Goal: Navigation & Orientation: Find specific page/section

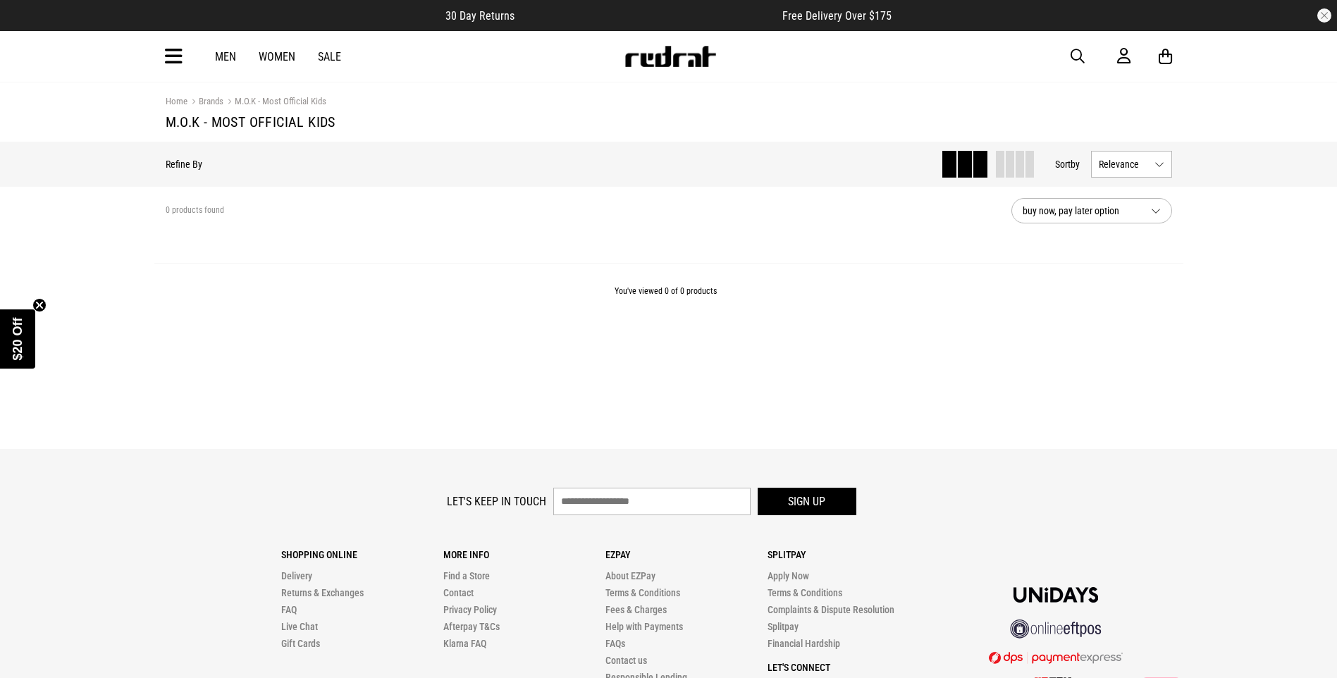
click at [176, 56] on icon at bounding box center [174, 56] width 18 height 23
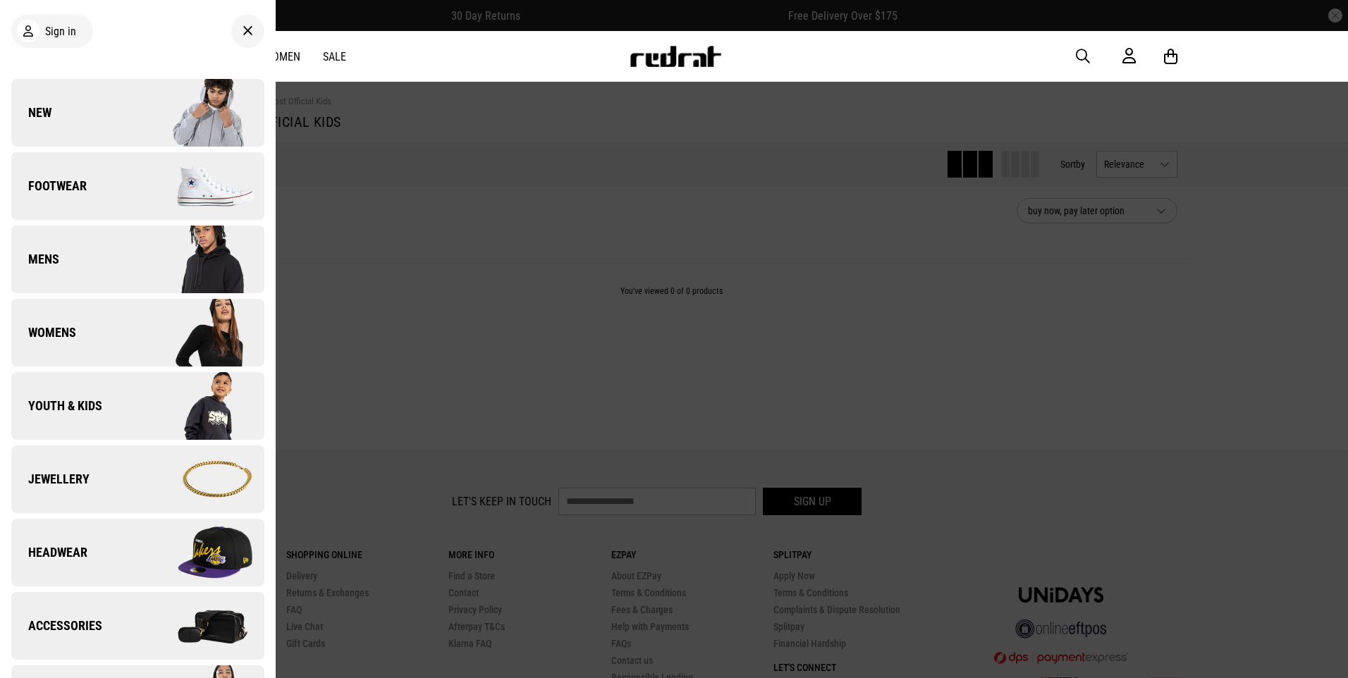
click at [94, 410] on span "Youth & Kids" at bounding box center [56, 406] width 91 height 17
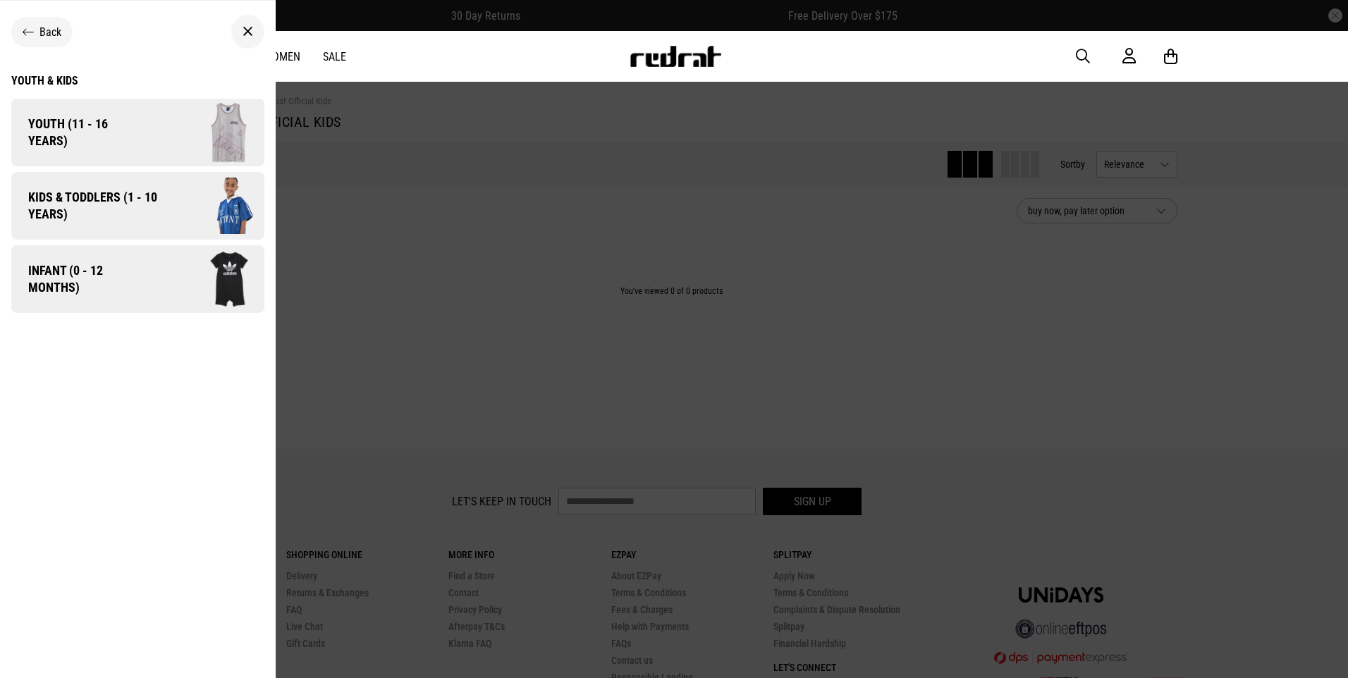
click at [124, 192] on span "Kids & Toddlers (1 - 10 years)" at bounding box center [87, 206] width 153 height 34
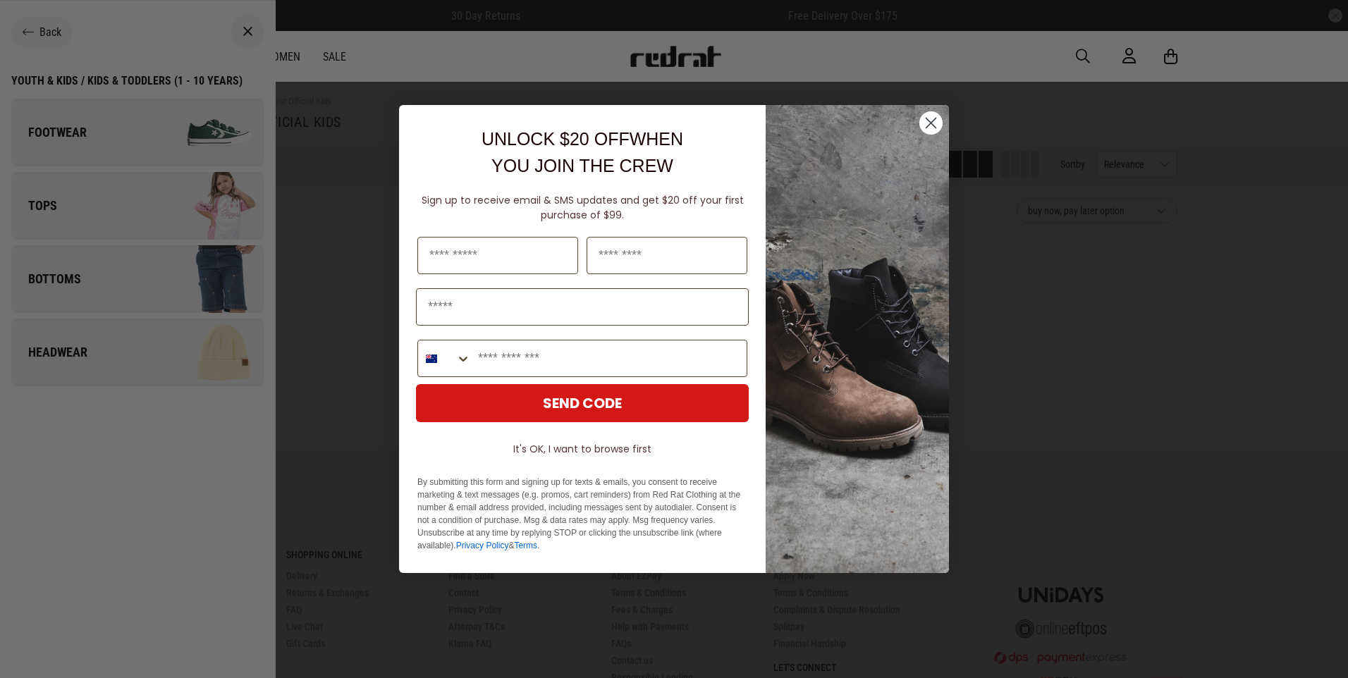
click at [932, 118] on circle "Close dialog" at bounding box center [930, 122] width 23 height 23
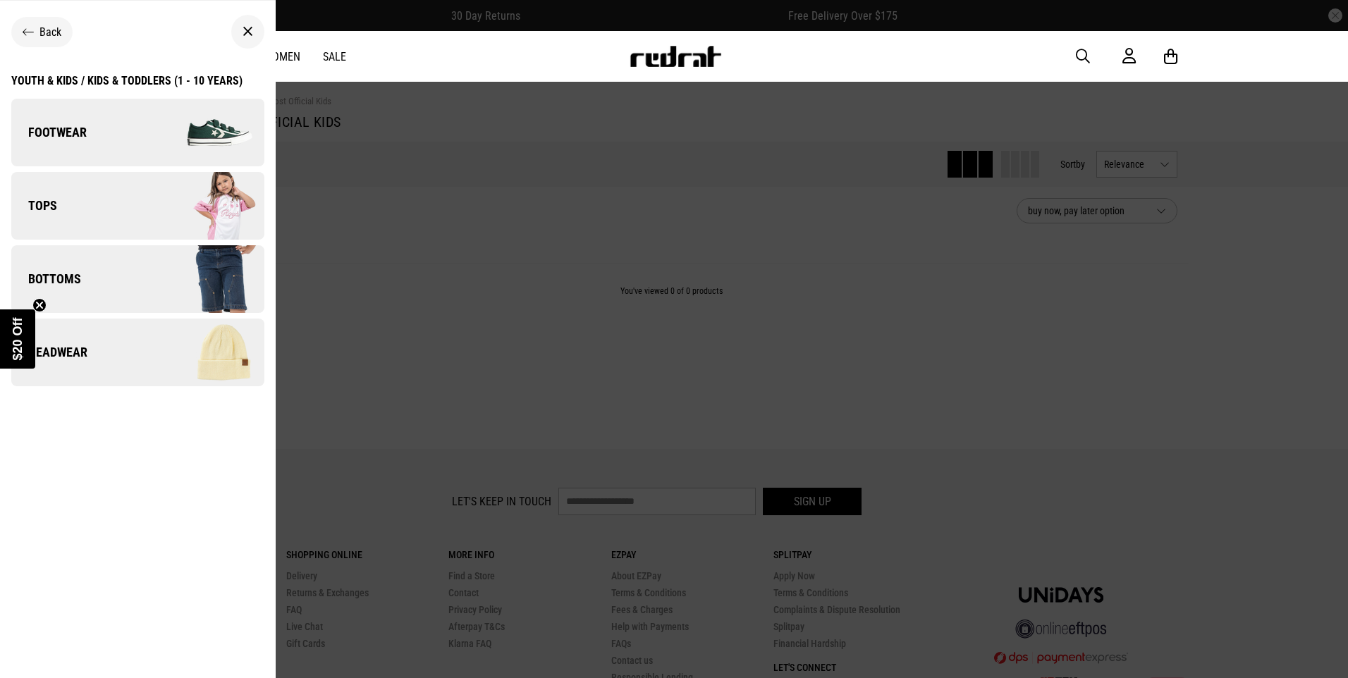
click at [44, 274] on span "Bottoms" at bounding box center [46, 279] width 70 height 17
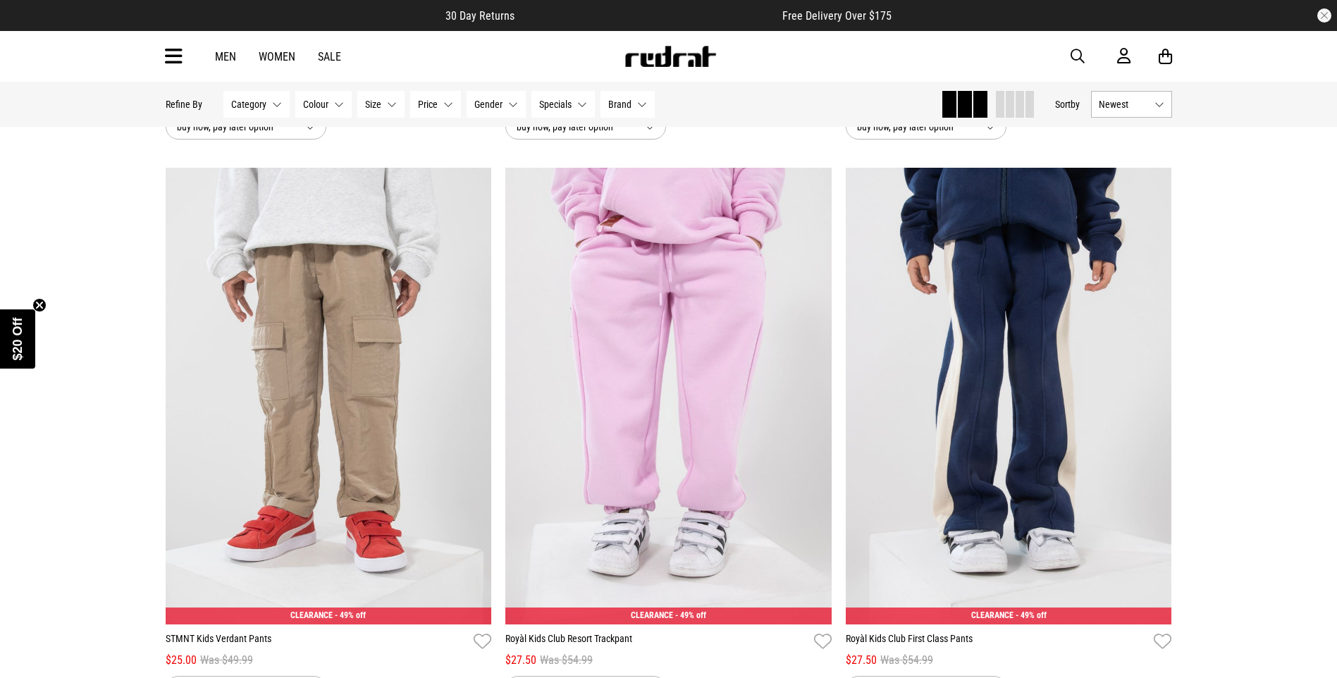
scroll to position [2538, 0]
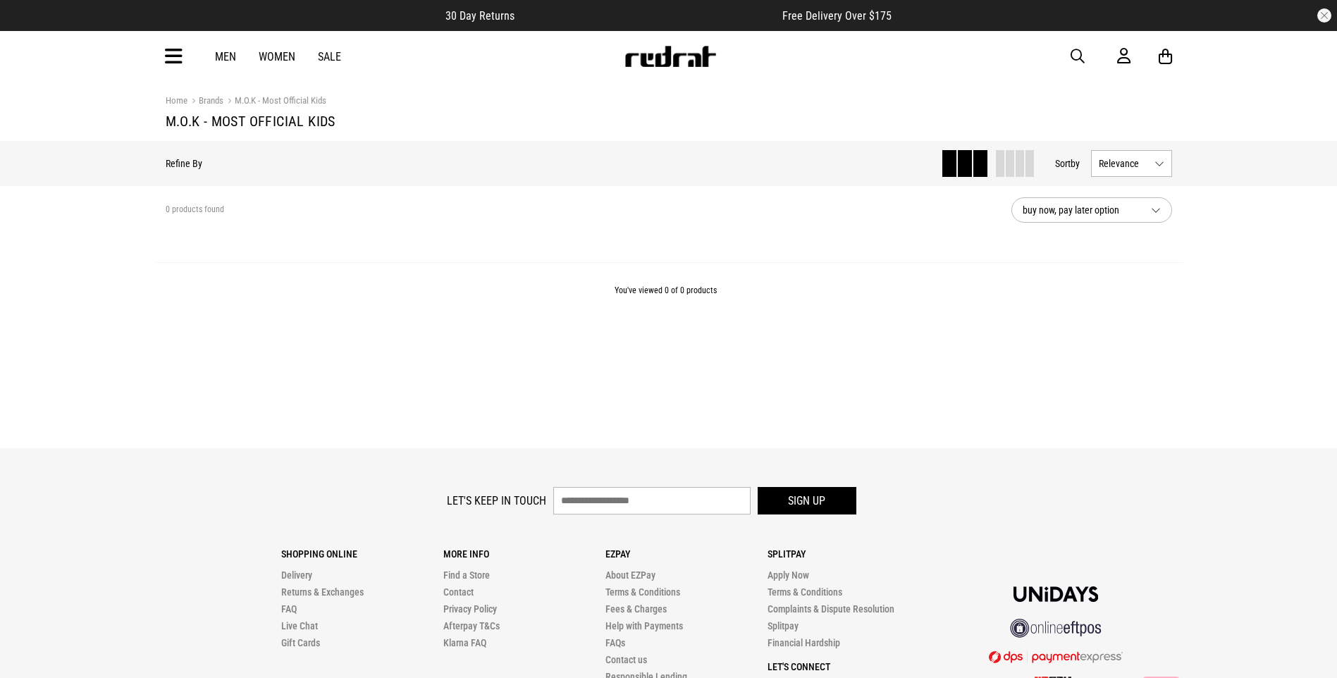
click at [173, 61] on icon at bounding box center [174, 56] width 18 height 23
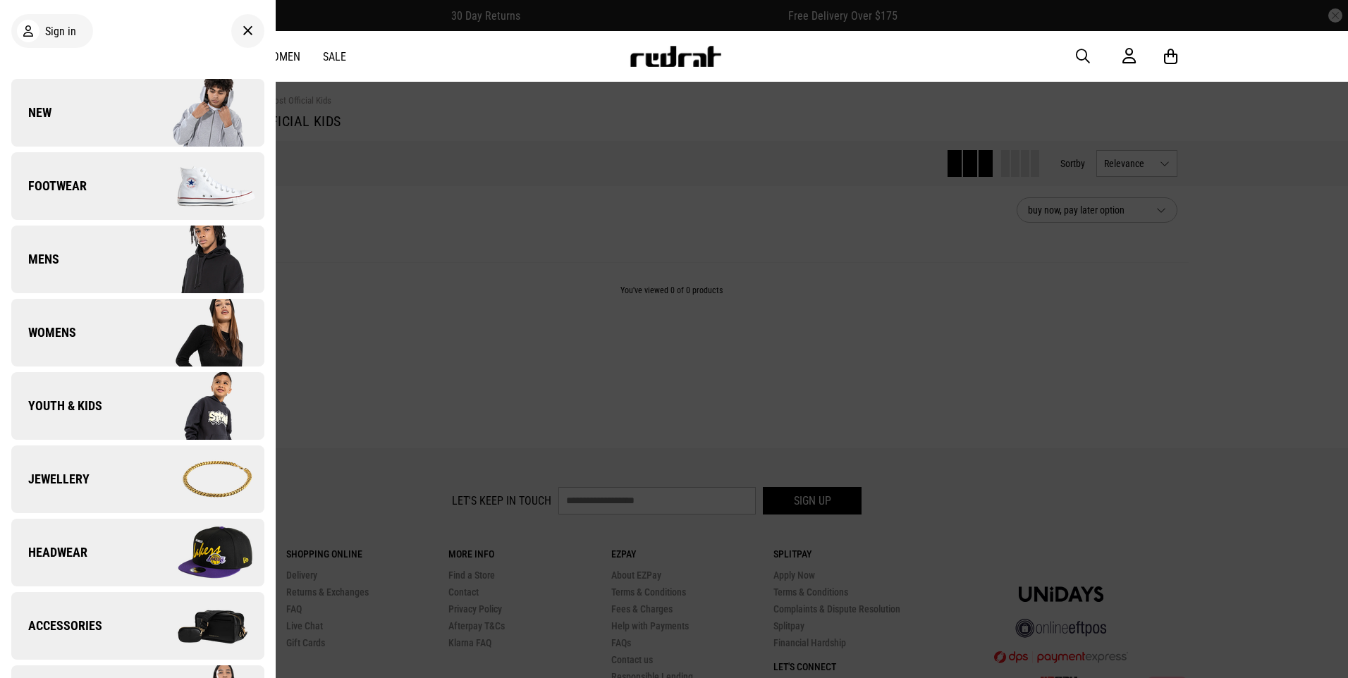
click at [91, 406] on span "Youth & Kids" at bounding box center [56, 406] width 91 height 17
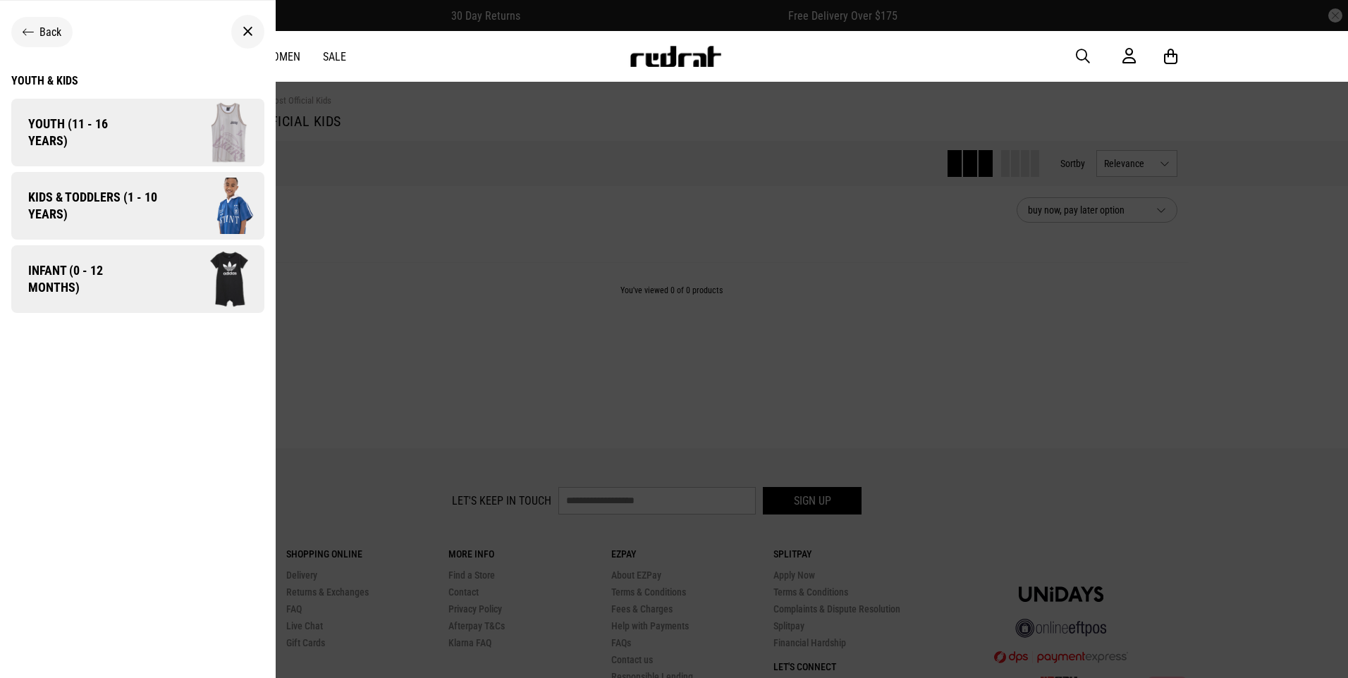
click at [85, 192] on span "Kids & Toddlers (1 - 10 years)" at bounding box center [87, 206] width 153 height 34
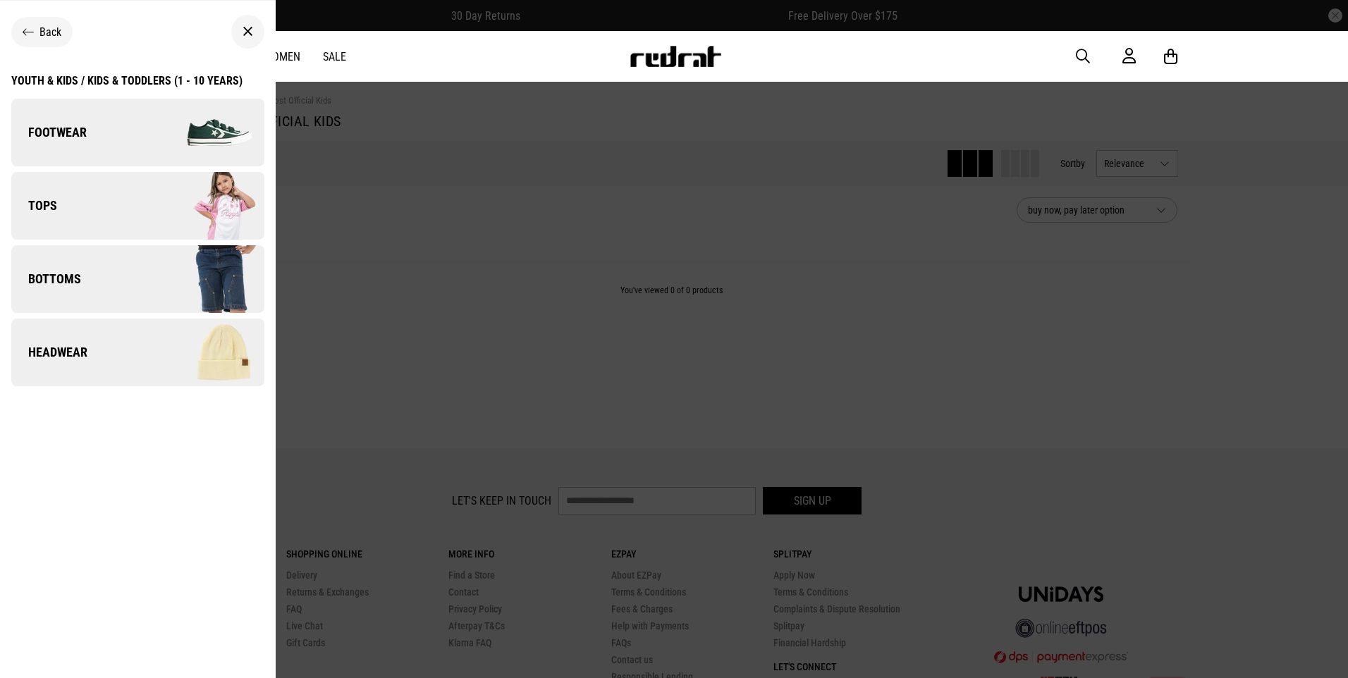
click at [49, 206] on span "Tops" at bounding box center [34, 205] width 46 height 17
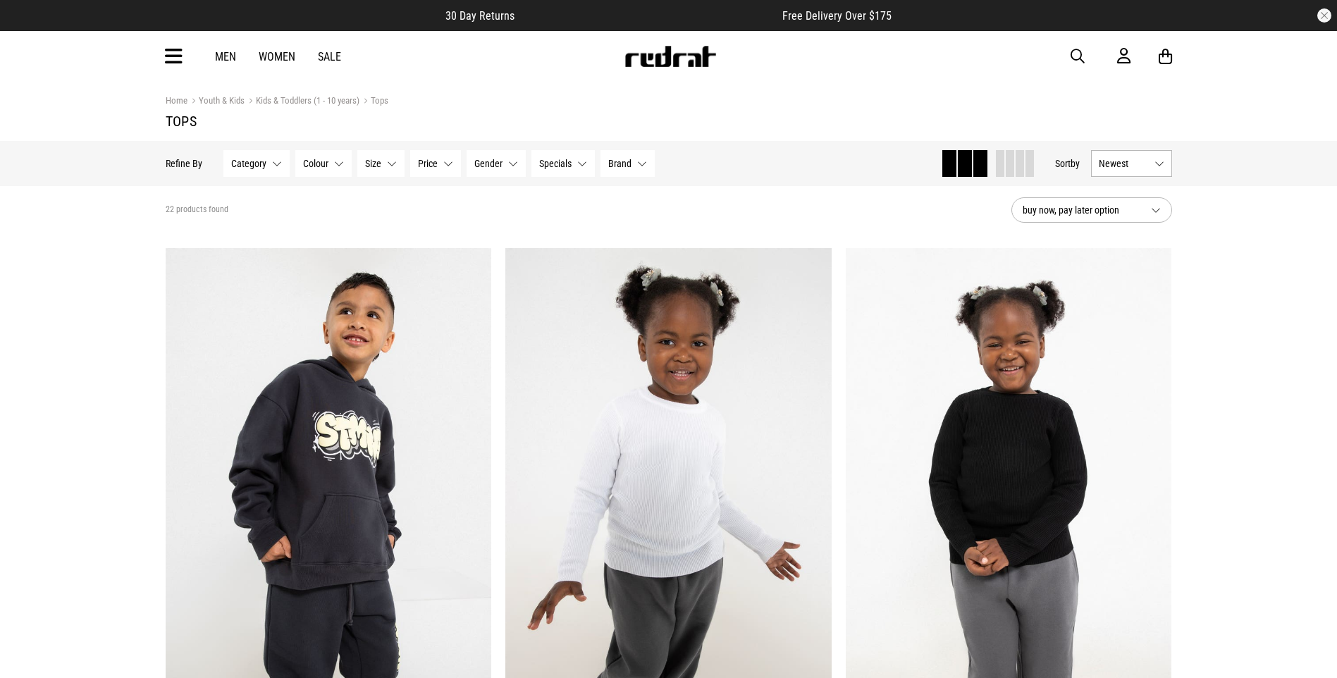
click at [180, 63] on icon at bounding box center [174, 56] width 18 height 23
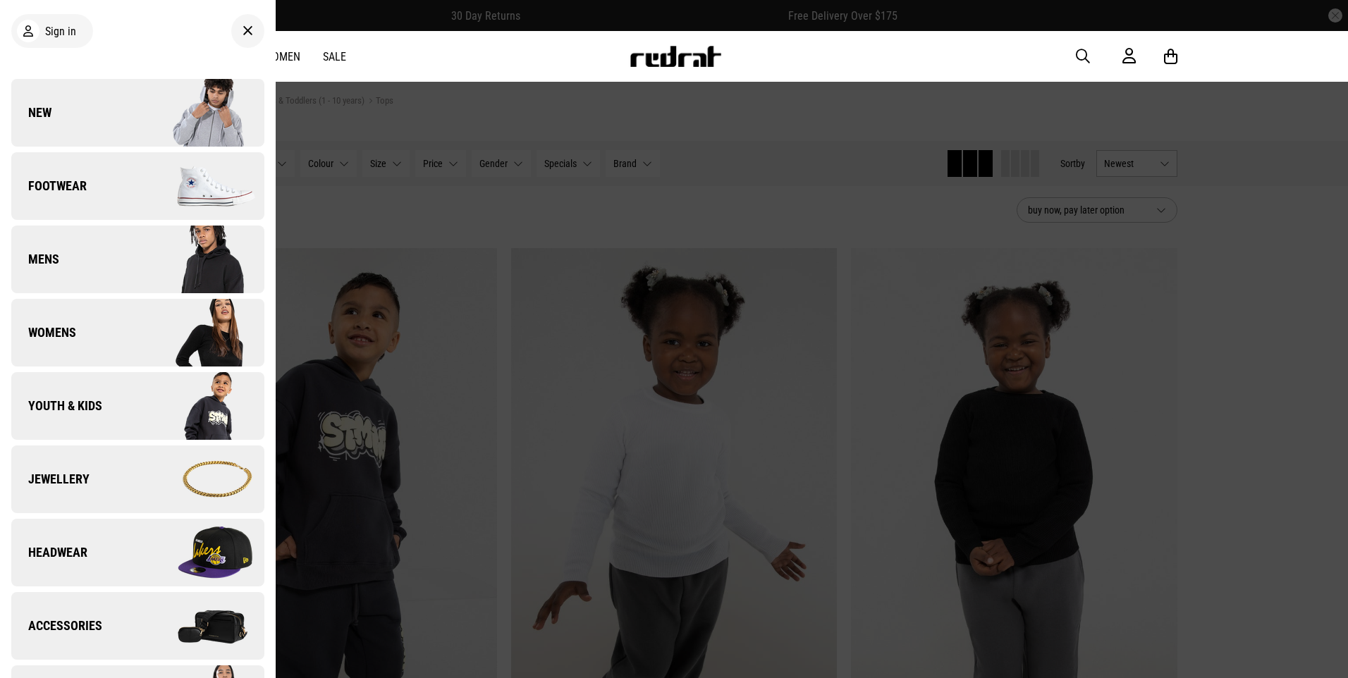
click at [195, 405] on img at bounding box center [200, 406] width 126 height 70
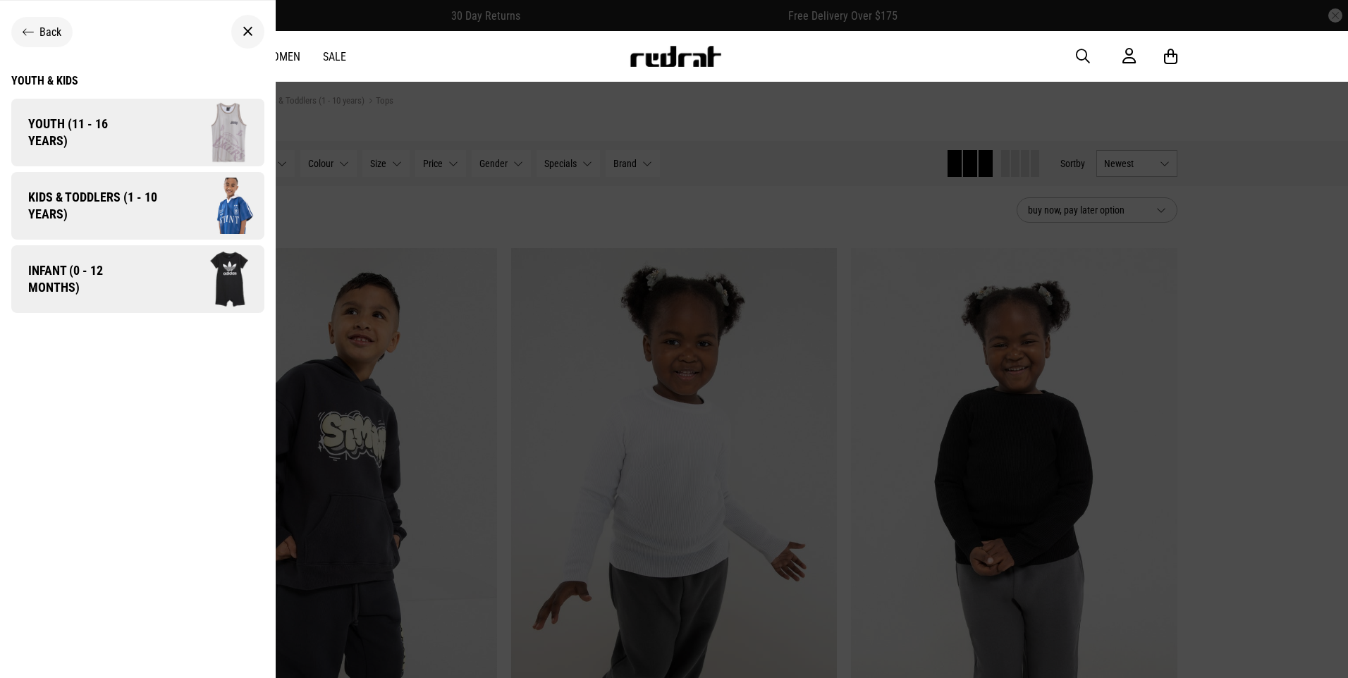
click at [209, 199] on img at bounding box center [214, 206] width 100 height 56
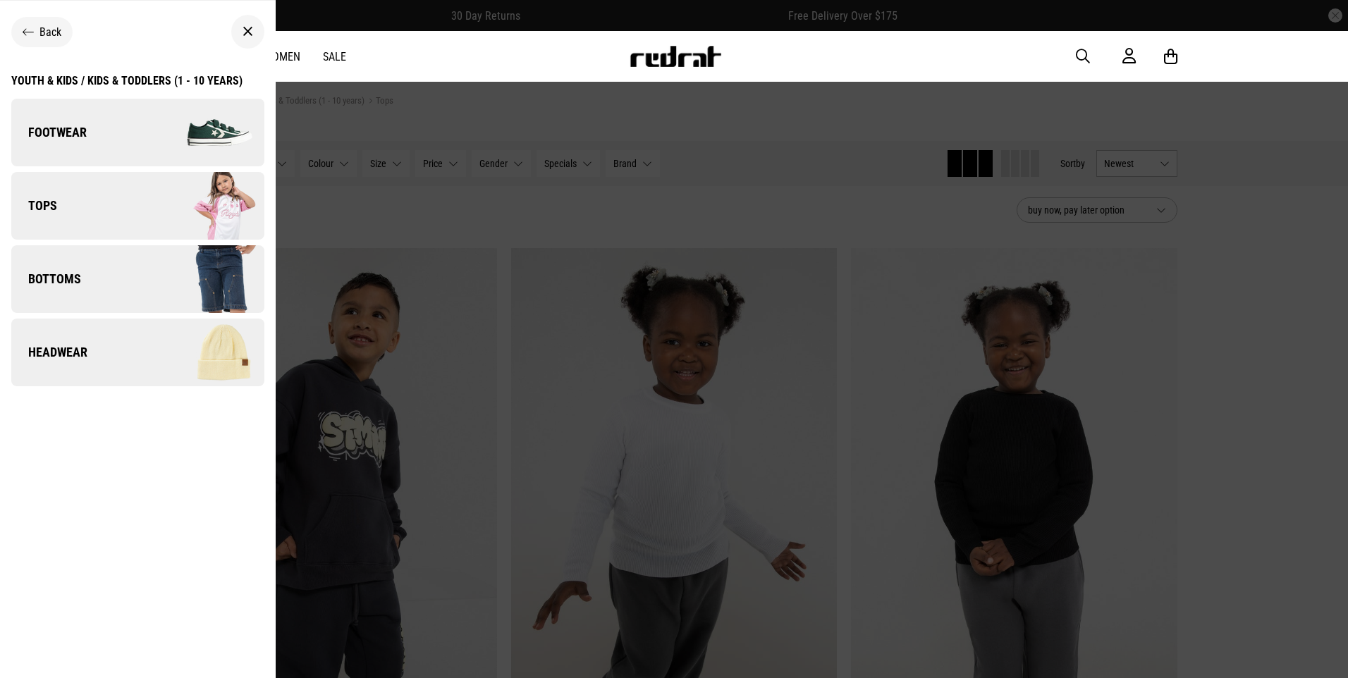
click at [228, 340] on img at bounding box center [200, 352] width 126 height 70
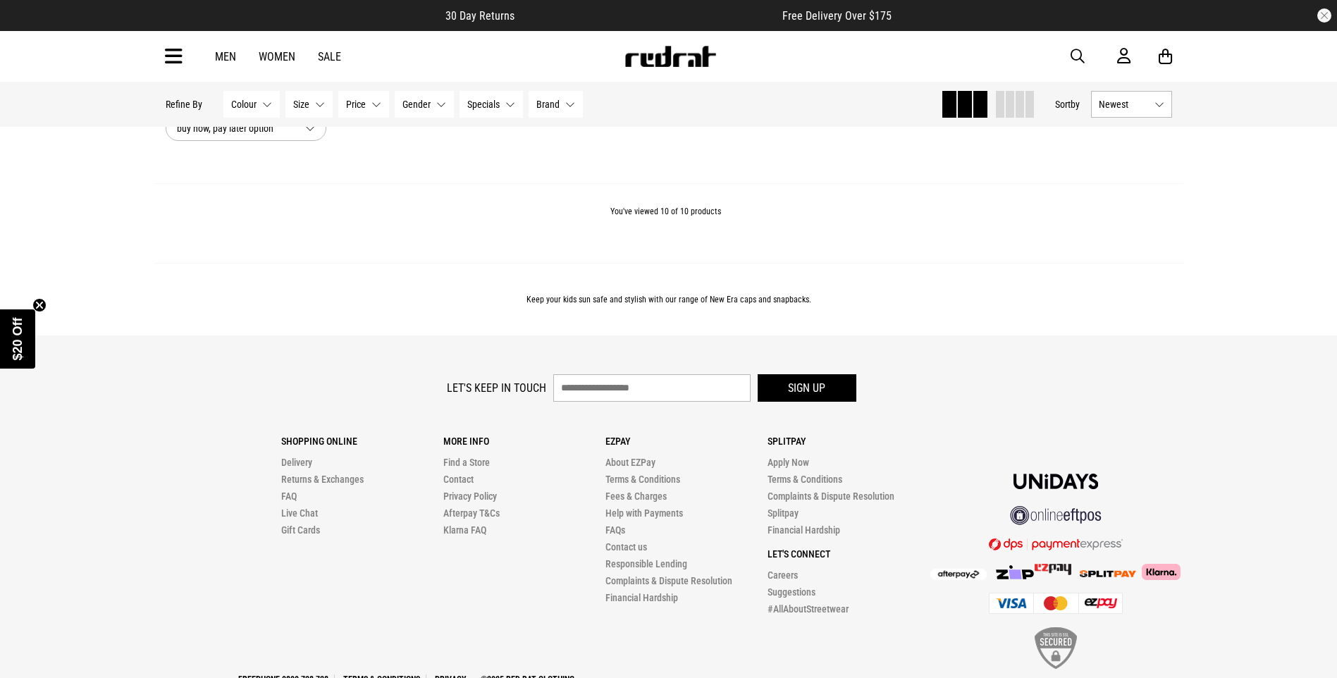
scroll to position [2377, 0]
